Goal: Contribute content

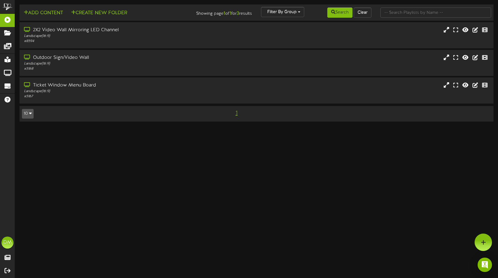
click at [30, 7] on td "Add Content Create New Folder Showing page 1 of 1 for 3 results Filter By Group…" at bounding box center [256, 12] width 474 height 16
click at [30, 10] on button "Add Content" at bounding box center [43, 12] width 43 height 7
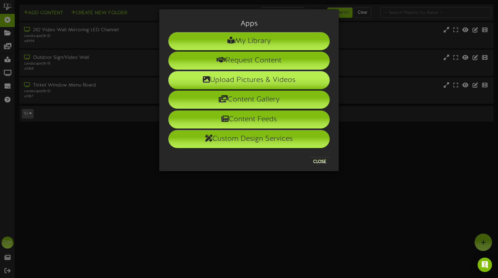
click at [205, 82] on icon at bounding box center [206, 79] width 7 height 7
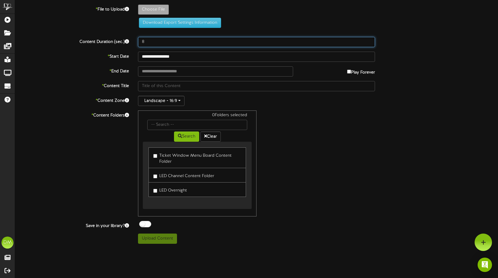
drag, startPoint x: 151, startPoint y: 42, endPoint x: 124, endPoint y: 39, distance: 27.1
click at [124, 39] on div "Content Duration (sec.) 8" at bounding box center [256, 42] width 492 height 10
type input "5"
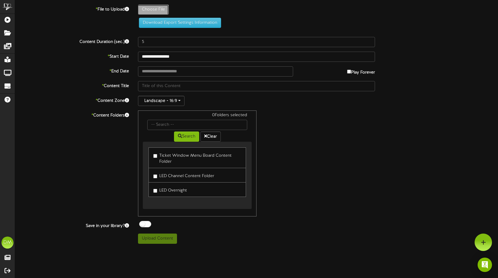
type input "**********"
type input "W-Billboard-MartinAmini_SLC-062026"
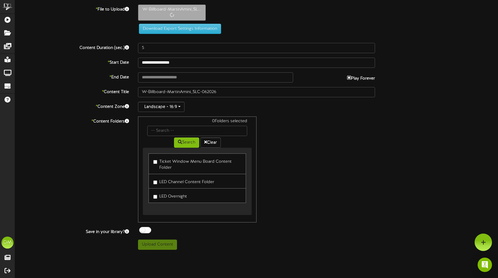
type input "**********"
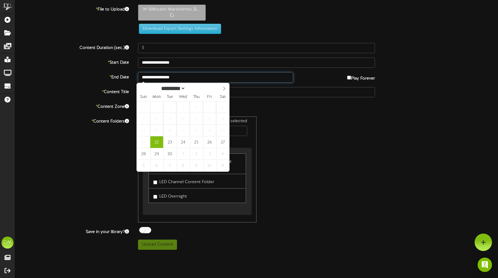
click at [157, 78] on input "**********" at bounding box center [215, 77] width 155 height 10
click at [226, 88] on span at bounding box center [224, 88] width 10 height 10
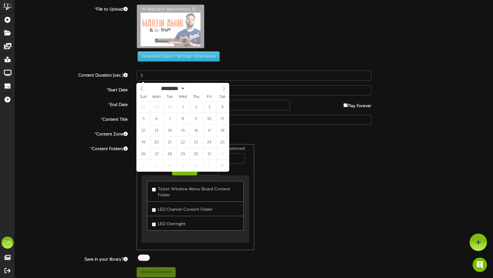
click at [226, 88] on span at bounding box center [224, 88] width 10 height 10
select select "**"
click at [226, 88] on span at bounding box center [224, 88] width 10 height 10
type input "****"
click at [226, 88] on span at bounding box center [224, 88] width 10 height 10
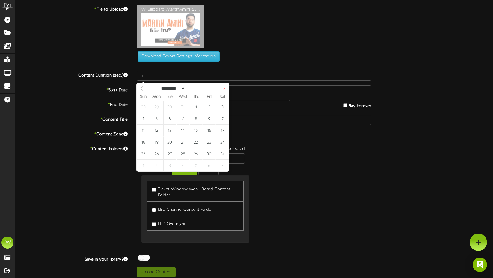
click at [226, 88] on span at bounding box center [224, 88] width 10 height 10
select select "*"
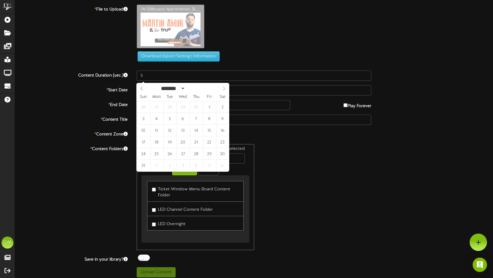
click at [226, 88] on span at bounding box center [224, 88] width 10 height 10
type input "**********"
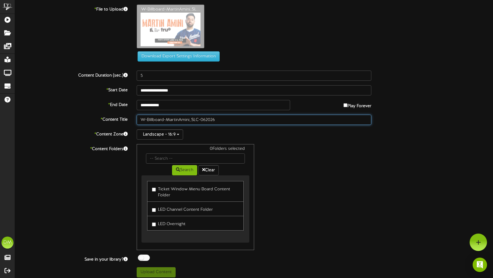
click at [162, 118] on input "W-Billboard-MartinAmini_SLC-062026" at bounding box center [254, 120] width 235 height 10
drag, startPoint x: 167, startPoint y: 119, endPoint x: 98, endPoint y: 112, distance: 69.3
click at [98, 112] on div "**********" at bounding box center [254, 140] width 478 height 273
click at [155, 118] on input "MartinAmini_SLC-062026" at bounding box center [254, 120] width 235 height 10
click at [177, 120] on input "Martin Amini_SLC-062026" at bounding box center [254, 120] width 235 height 10
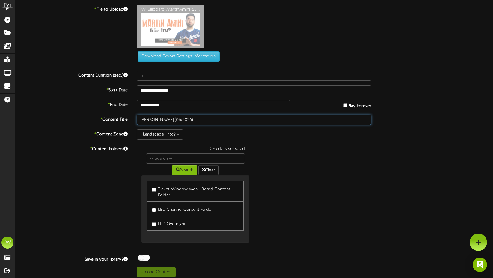
type input "[PERSON_NAME] (06/2026)"
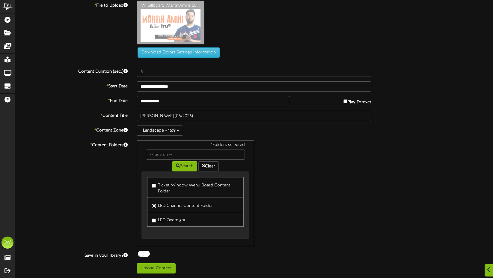
scroll to position [4, 0]
click at [149, 269] on button "Upload Content" at bounding box center [156, 268] width 39 height 10
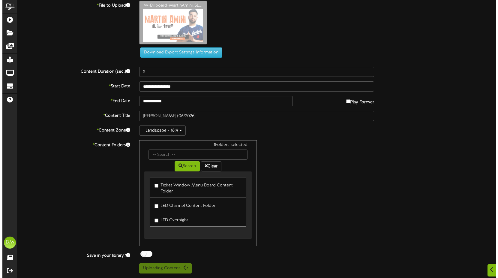
scroll to position [0, 0]
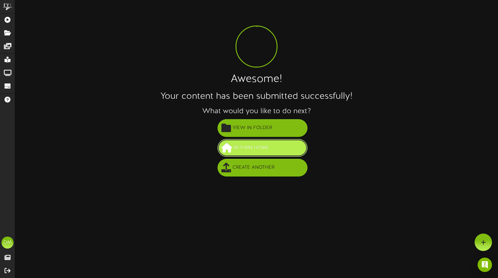
click at [237, 146] on span "Return Home" at bounding box center [251, 148] width 38 height 10
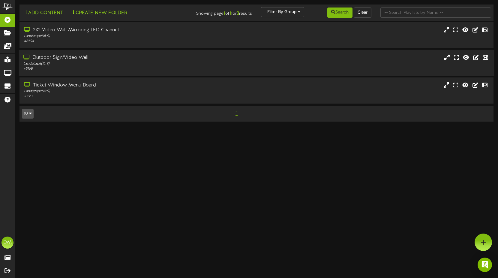
click at [59, 62] on div "Landscape ( 16:9 )" at bounding box center [117, 63] width 189 height 5
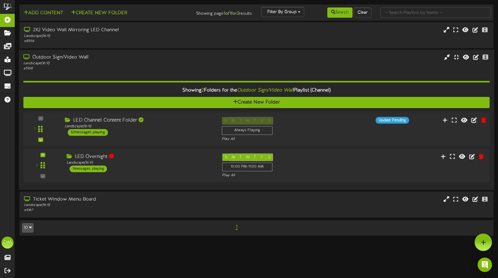
click at [129, 116] on div "1 Landscape (" at bounding box center [256, 129] width 471 height 34
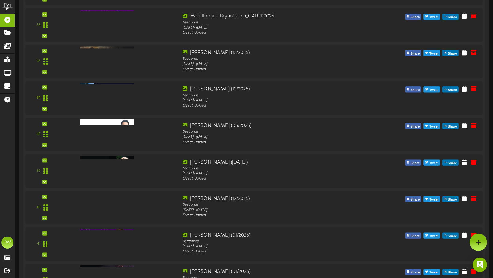
scroll to position [1388, 0]
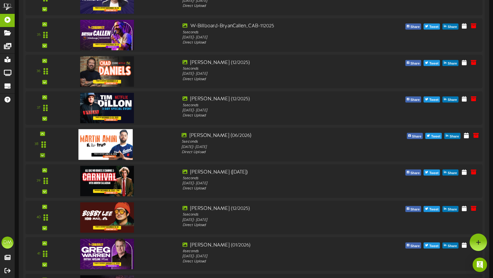
click at [39, 154] on div "38" at bounding box center [42, 144] width 29 height 25
click at [43, 154] on icon at bounding box center [42, 154] width 3 height 3
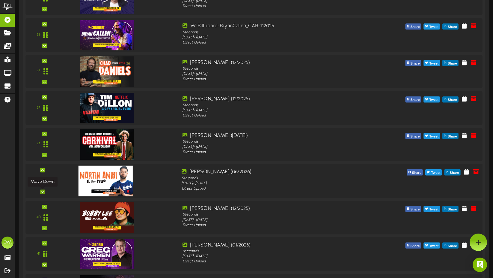
click at [42, 192] on icon at bounding box center [42, 191] width 3 height 3
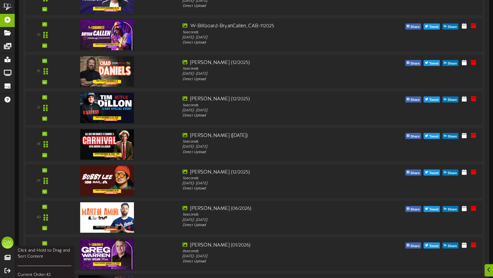
scroll to position [1499, 0]
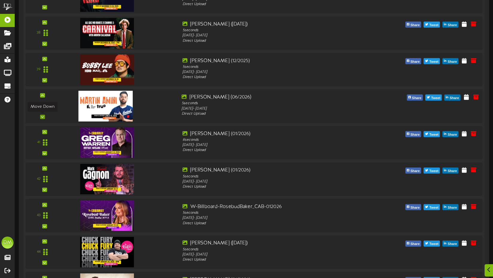
click at [42, 117] on icon at bounding box center [42, 116] width 3 height 3
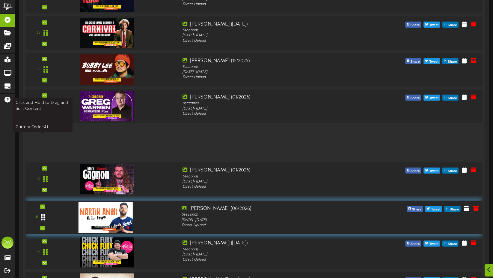
drag, startPoint x: 42, startPoint y: 142, endPoint x: 43, endPoint y: 215, distance: 72.9
click at [43, 216] on icon at bounding box center [43, 216] width 4 height 7
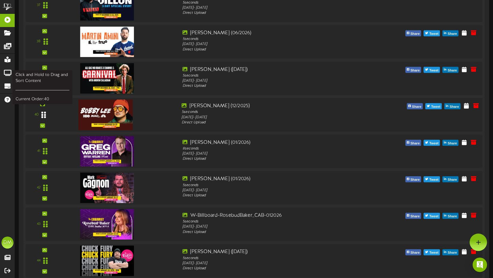
scroll to position [1490, 0]
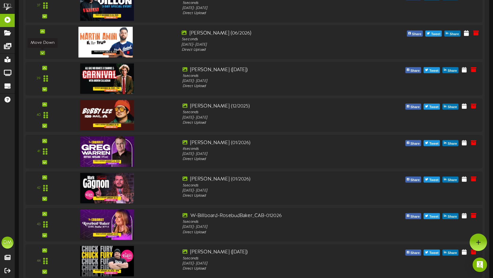
click at [41, 52] on icon at bounding box center [42, 52] width 3 height 3
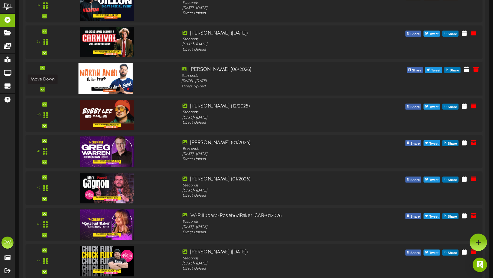
click at [41, 88] on icon at bounding box center [42, 89] width 3 height 3
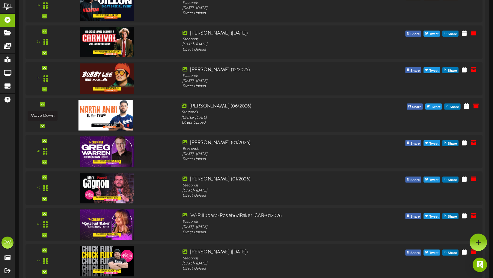
click at [43, 125] on icon at bounding box center [42, 125] width 3 height 3
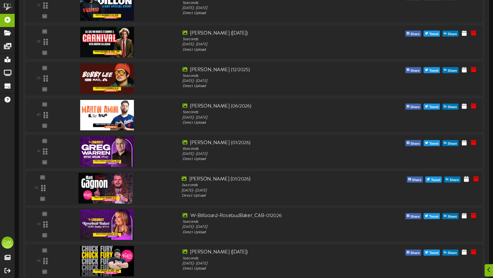
scroll to position [1546, 0]
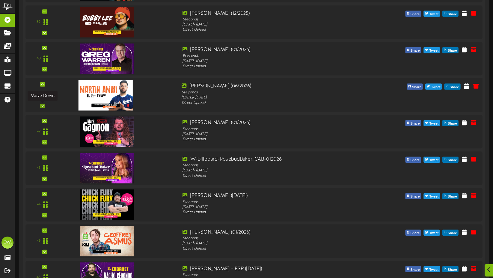
click at [43, 106] on icon at bounding box center [42, 105] width 3 height 3
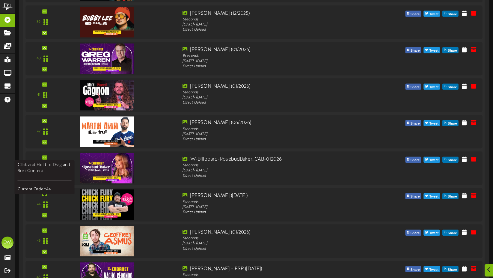
scroll to position [1649, 0]
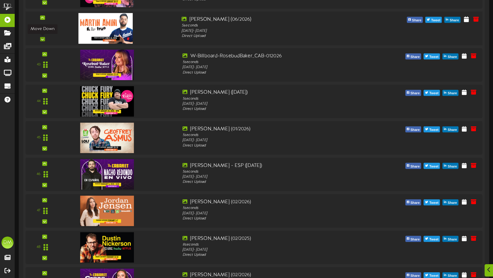
click at [43, 39] on icon at bounding box center [42, 38] width 3 height 3
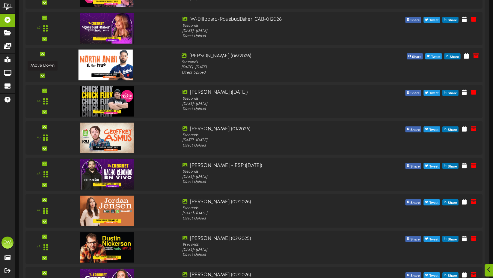
click at [42, 77] on icon at bounding box center [42, 75] width 3 height 3
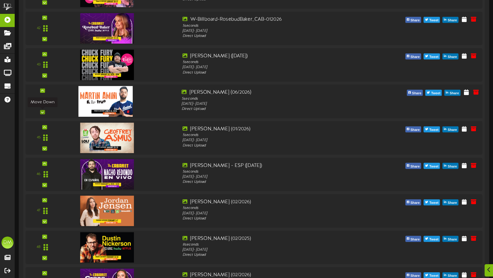
click at [44, 112] on icon at bounding box center [42, 111] width 3 height 3
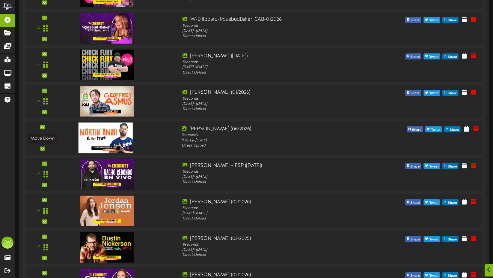
click at [44, 149] on div at bounding box center [42, 148] width 5 height 4
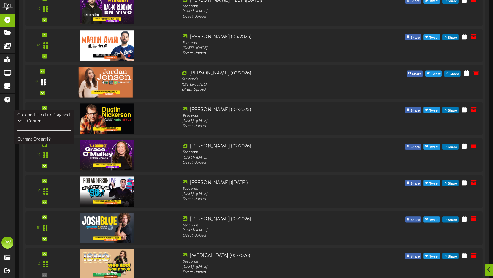
scroll to position [1779, 0]
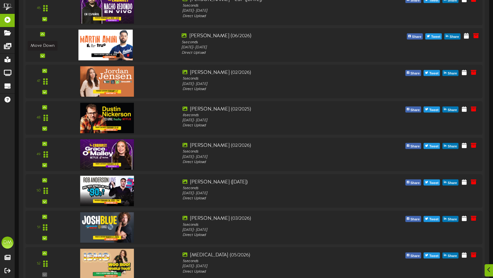
click at [42, 55] on icon at bounding box center [42, 55] width 3 height 3
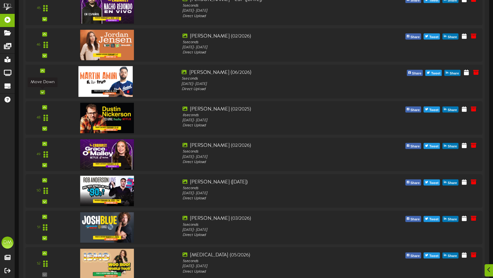
click at [43, 91] on icon at bounding box center [42, 92] width 3 height 3
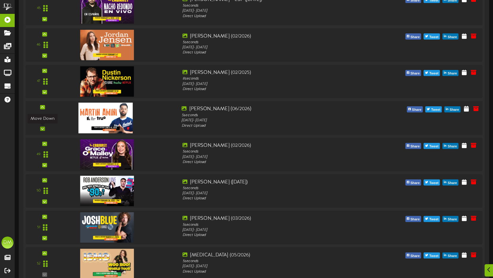
click at [43, 128] on icon at bounding box center [42, 128] width 3 height 3
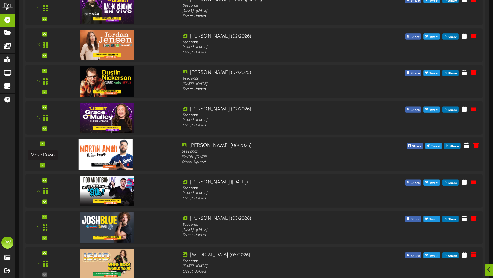
click at [43, 164] on icon at bounding box center [42, 164] width 3 height 3
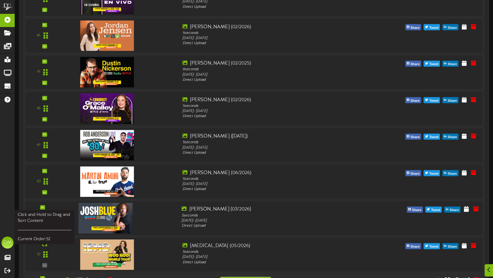
scroll to position [1872, 0]
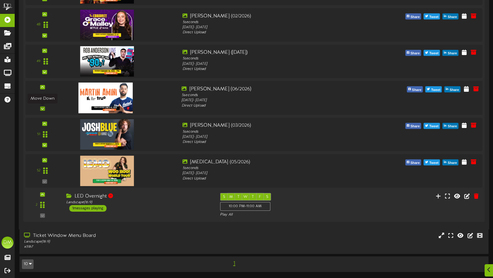
click at [44, 109] on div at bounding box center [42, 108] width 5 height 4
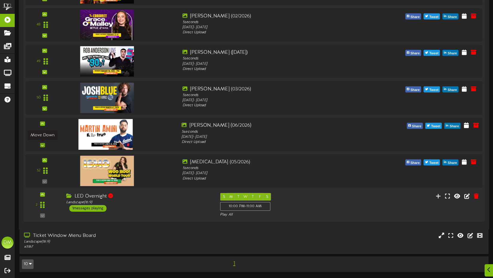
click at [43, 144] on icon at bounding box center [42, 144] width 3 height 3
